Goal: Browse casually: Explore the website without a specific task or goal

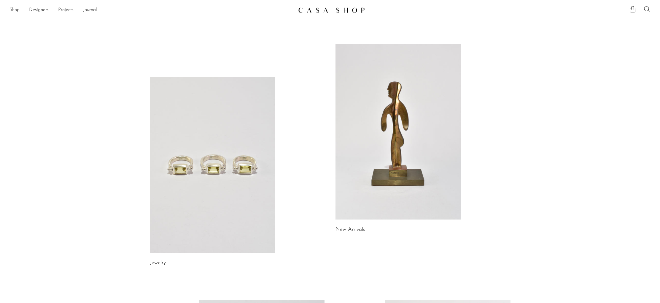
click at [16, 10] on link "Shop" at bounding box center [14, 10] width 10 height 8
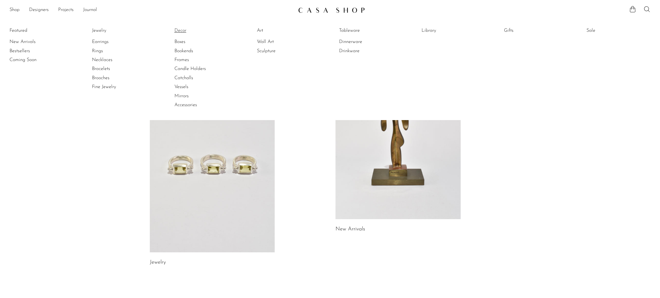
click at [180, 31] on link "Decor" at bounding box center [197, 30] width 45 height 7
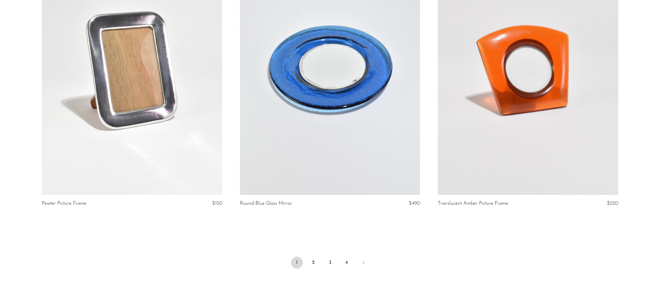
scroll to position [3178, 0]
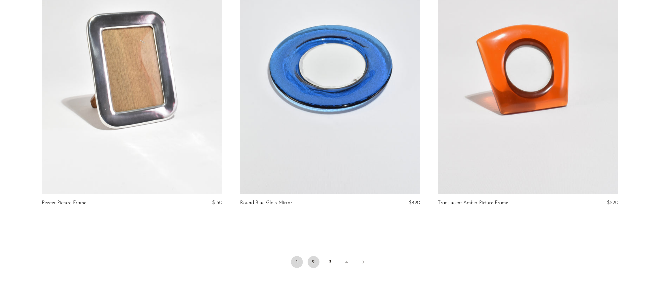
click at [314, 262] on link "2" at bounding box center [314, 262] width 12 height 12
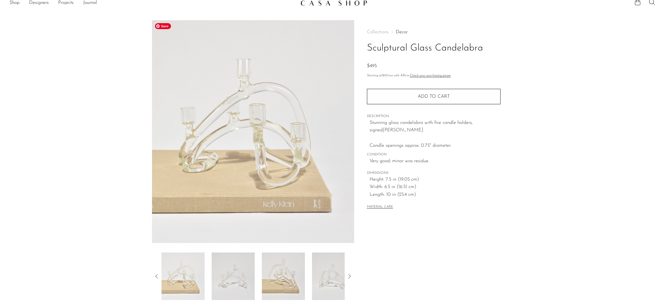
scroll to position [7, 0]
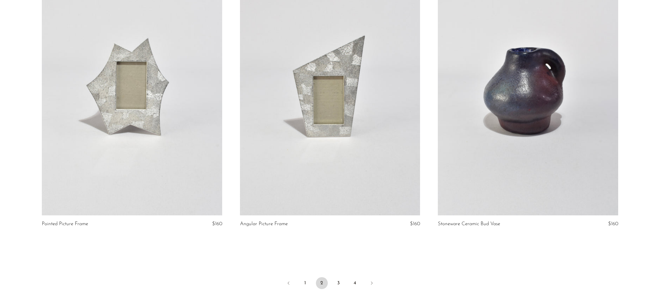
scroll to position [3149, 0]
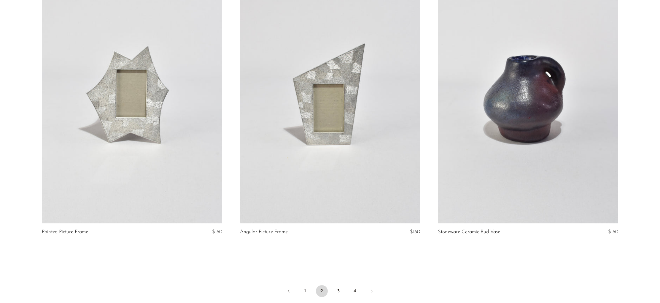
click at [361, 132] on link at bounding box center [330, 97] width 180 height 252
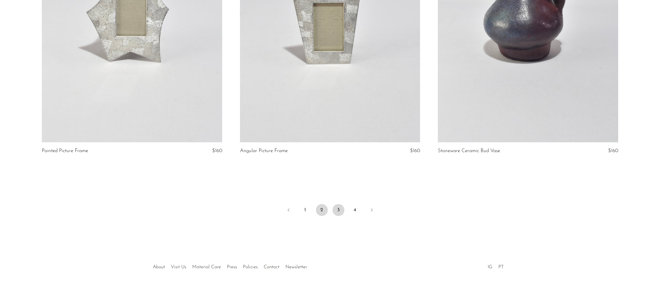
click at [338, 207] on link "3" at bounding box center [339, 210] width 12 height 12
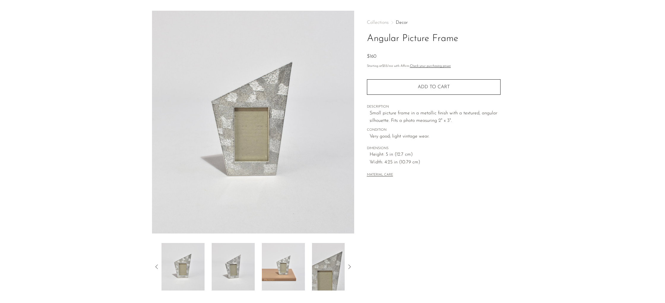
scroll to position [36, 0]
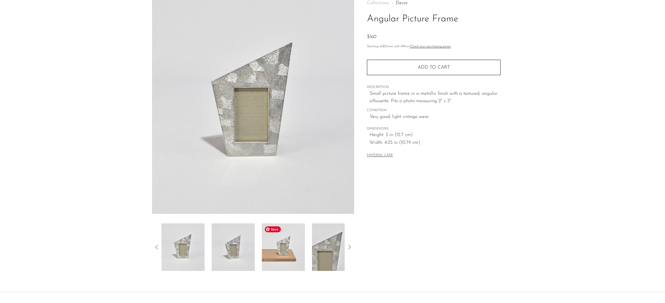
click at [254, 242] on img at bounding box center [233, 246] width 43 height 47
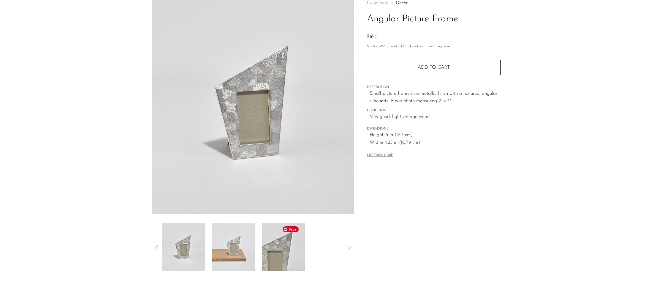
click at [282, 247] on img at bounding box center [283, 246] width 43 height 47
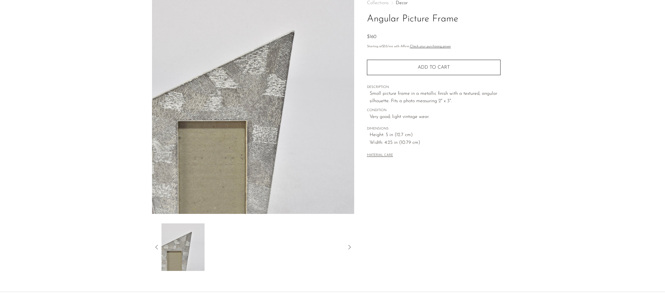
click at [277, 248] on div at bounding box center [252, 246] width 183 height 47
click at [153, 248] on icon at bounding box center [156, 246] width 7 height 7
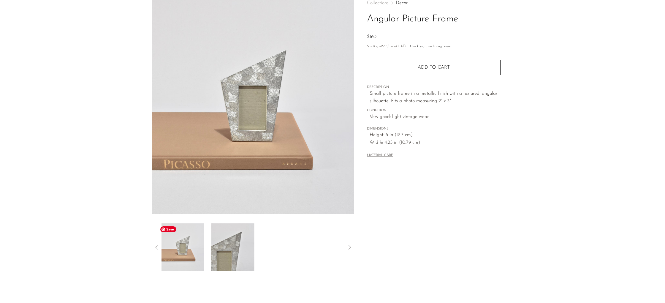
click at [184, 246] on img at bounding box center [182, 246] width 43 height 47
click at [159, 245] on icon at bounding box center [156, 246] width 7 height 7
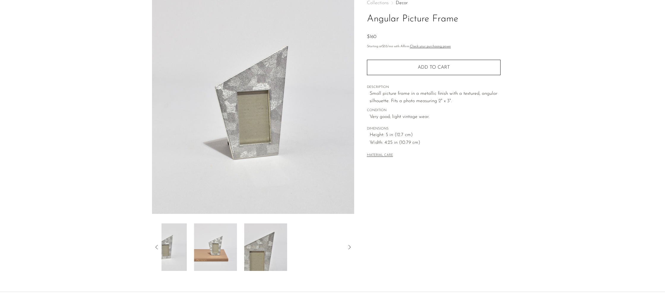
click at [159, 245] on icon at bounding box center [156, 246] width 7 height 7
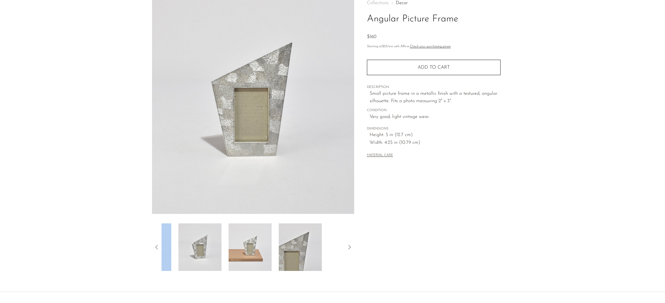
click at [159, 245] on icon at bounding box center [156, 246] width 7 height 7
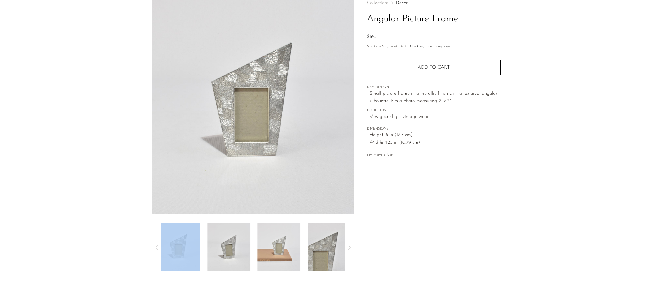
click at [159, 245] on icon at bounding box center [156, 246] width 7 height 7
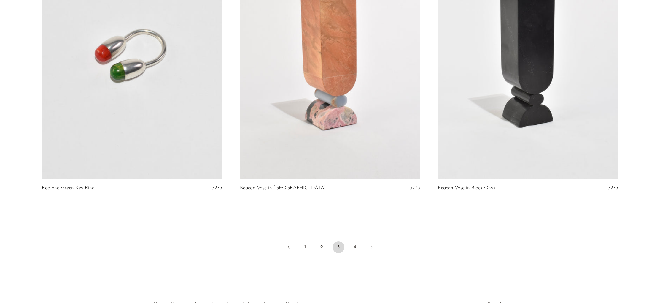
scroll to position [3234, 0]
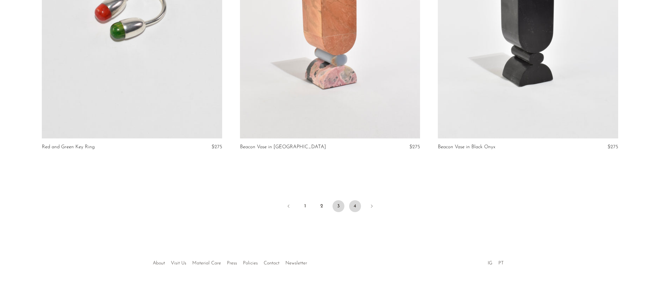
click at [357, 204] on link "4" at bounding box center [355, 206] width 12 height 12
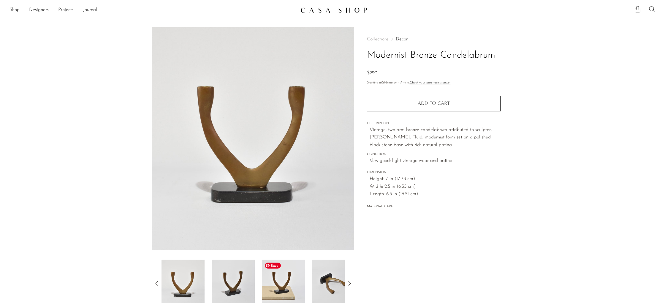
click at [292, 275] on img at bounding box center [283, 282] width 43 height 47
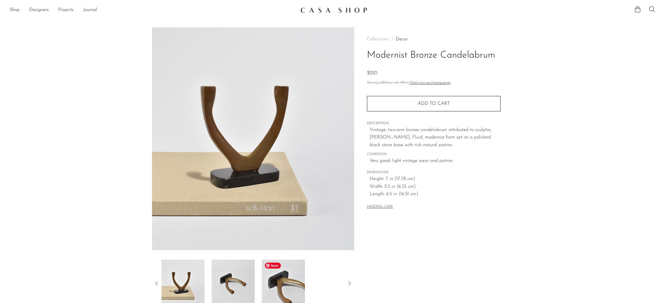
click at [279, 275] on img at bounding box center [283, 282] width 43 height 47
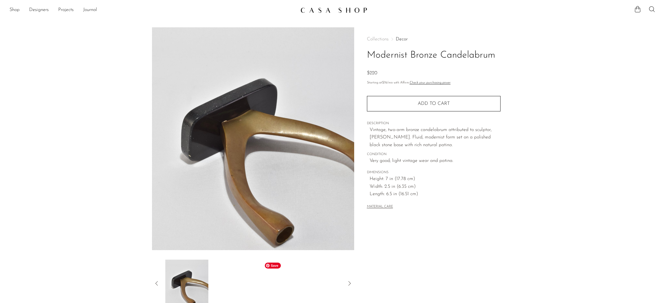
click at [279, 275] on div at bounding box center [252, 282] width 183 height 47
click at [156, 281] on icon at bounding box center [156, 283] width 7 height 7
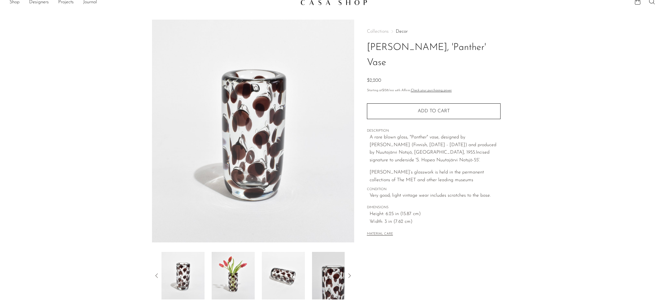
scroll to position [7, 0]
